Goal: Task Accomplishment & Management: Use online tool/utility

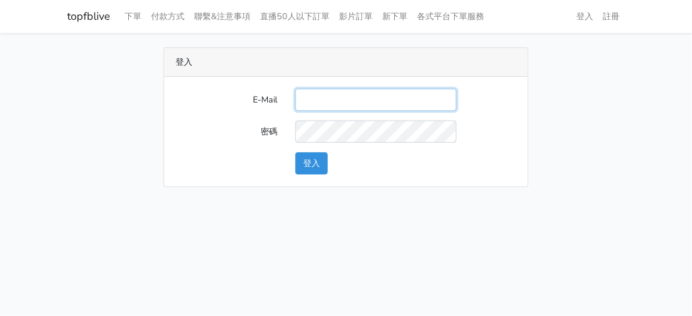
click at [333, 109] on input "E-Mail" at bounding box center [375, 100] width 161 height 22
type input "zhen8032@gmail.com"
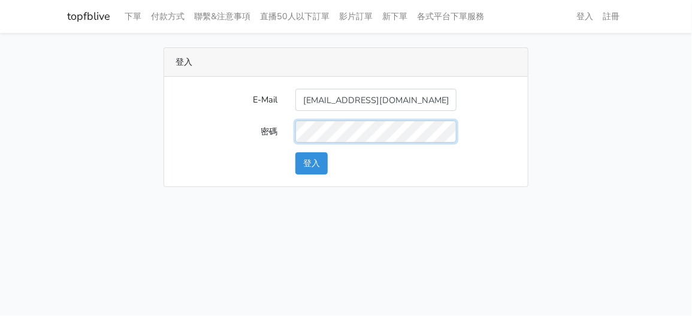
click at [295, 152] on button "登入" at bounding box center [311, 163] width 32 height 22
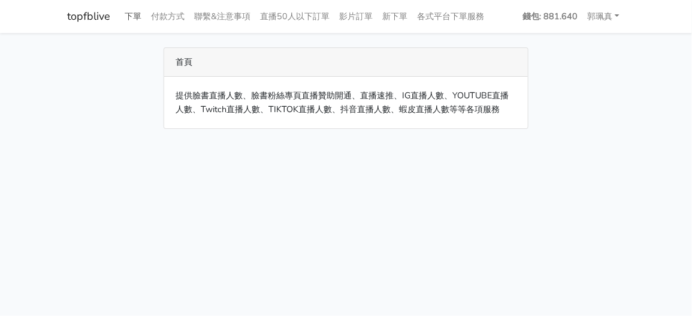
click at [137, 19] on link "下單" at bounding box center [133, 16] width 26 height 23
